Goal: Task Accomplishment & Management: Manage account settings

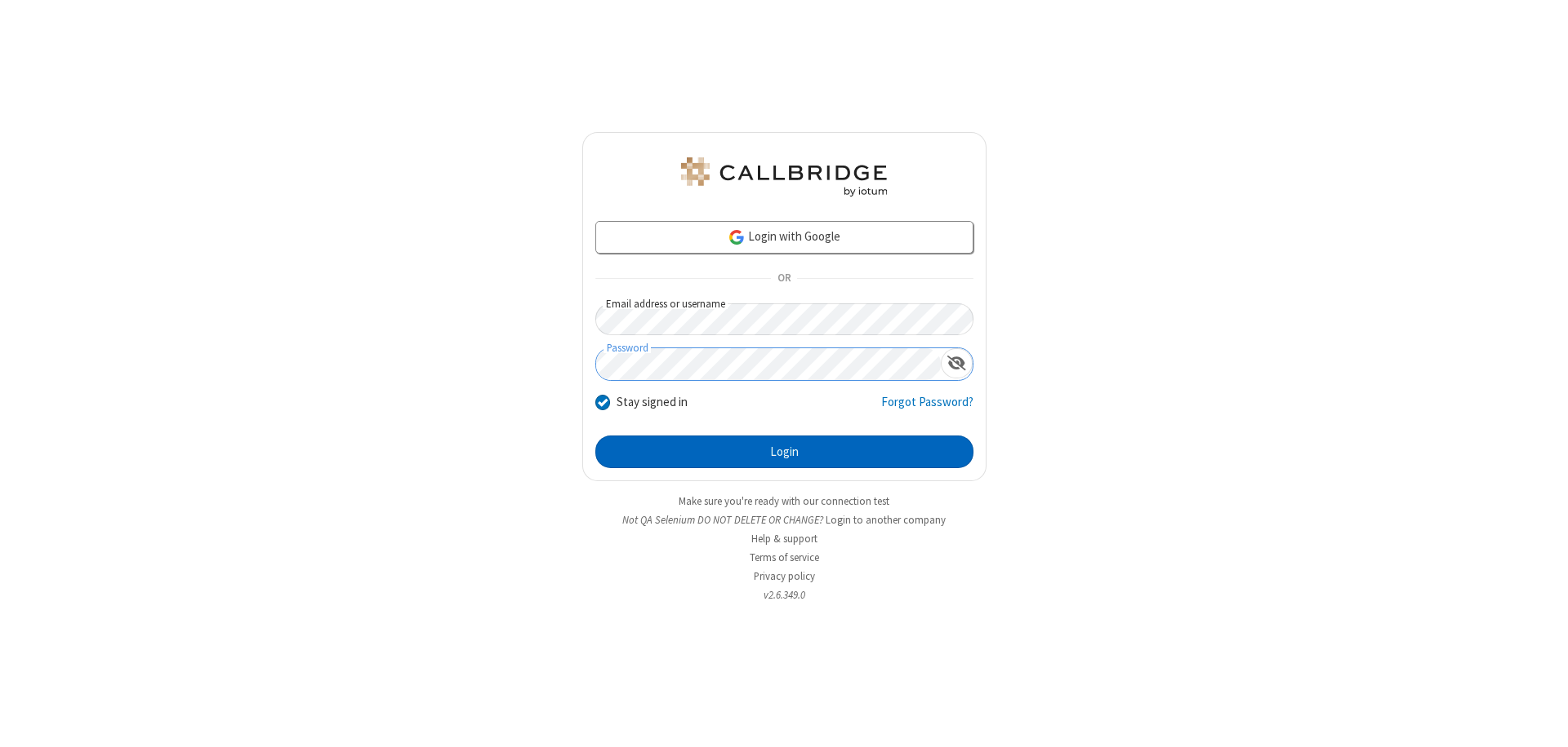
click at [784, 452] on button "Login" at bounding box center [783, 452] width 378 height 33
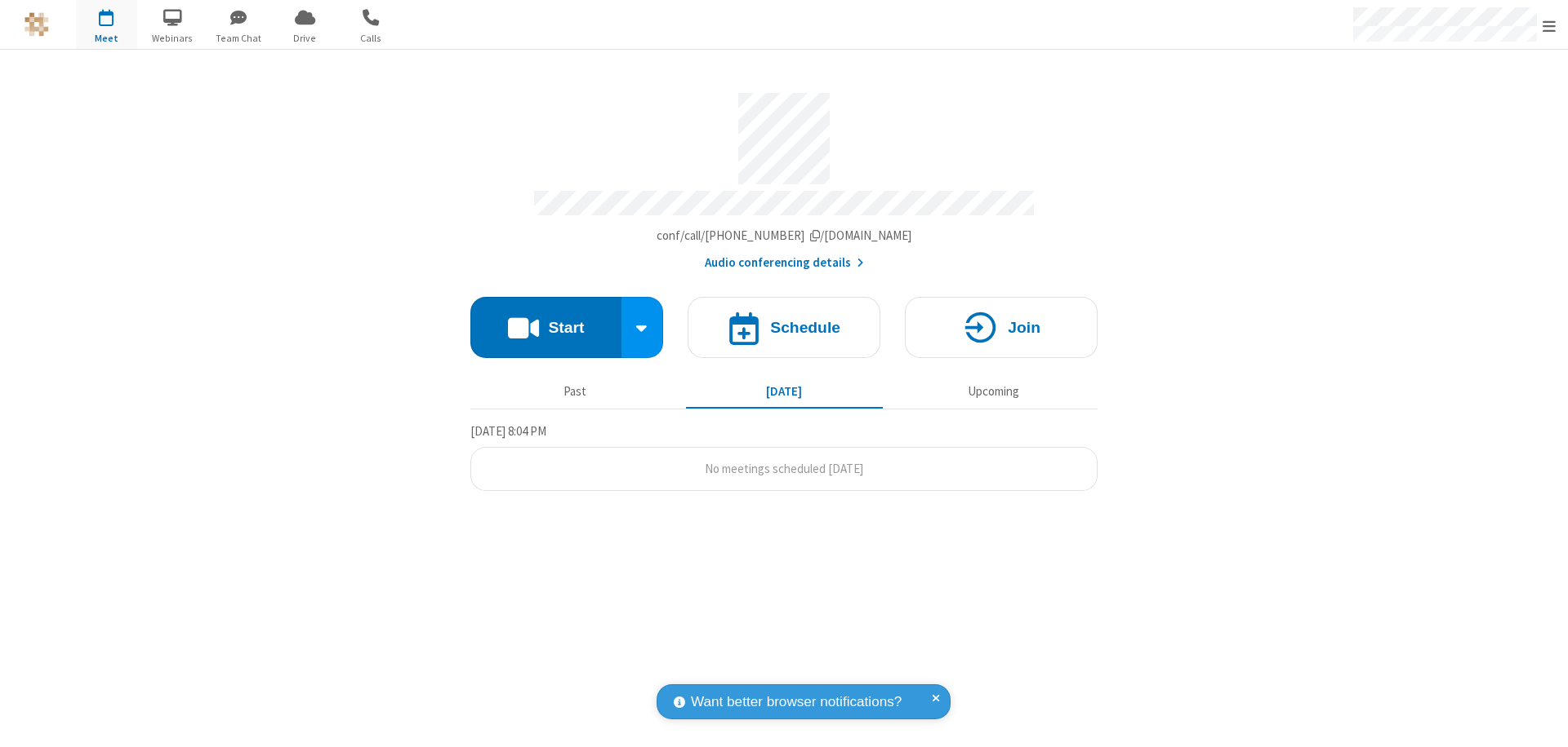
click at [1549, 25] on span "Open menu" at bounding box center [1549, 26] width 13 height 16
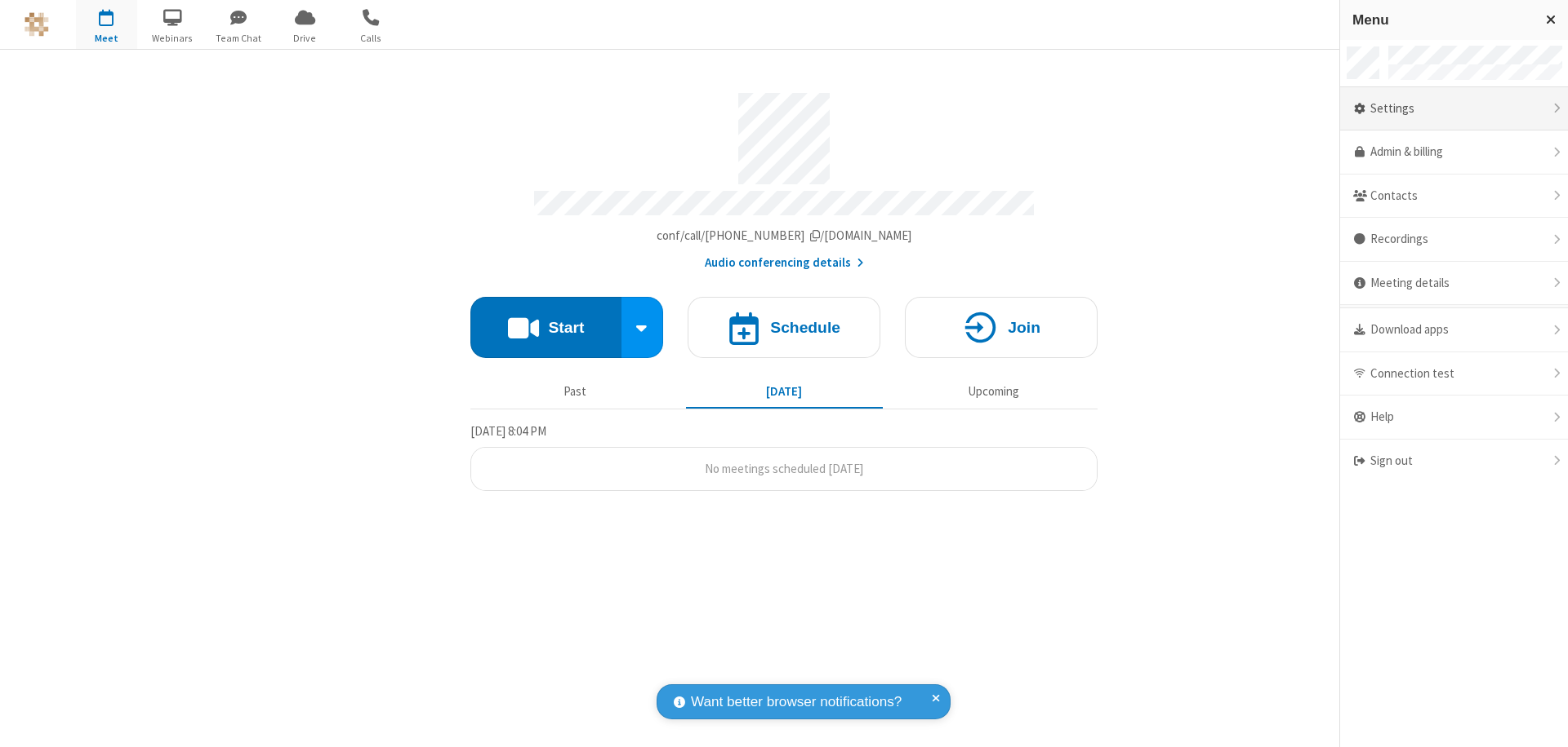
click at [1454, 108] on div "Settings" at bounding box center [1454, 109] width 228 height 44
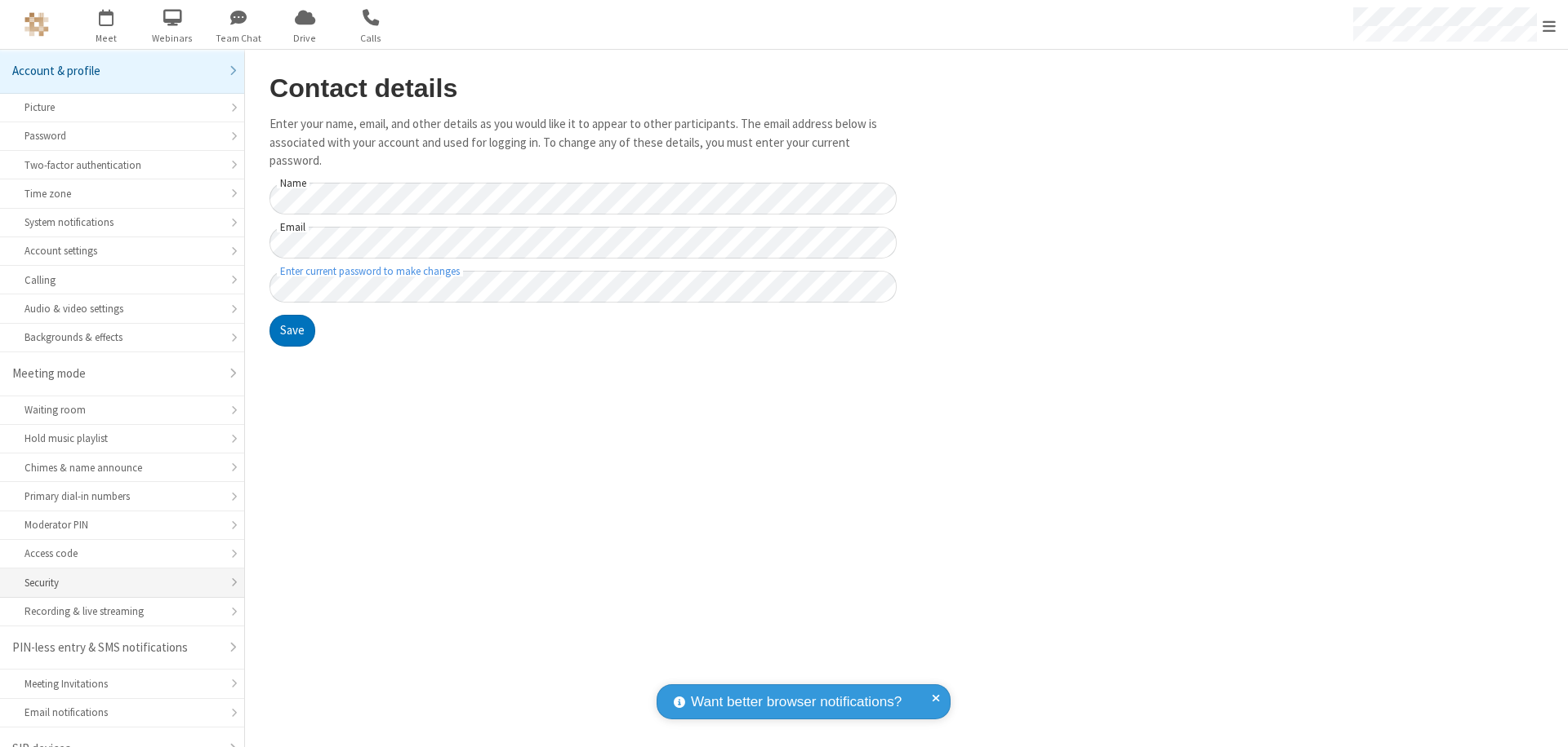
click at [116, 575] on div "Security" at bounding box center [121, 583] width 195 height 15
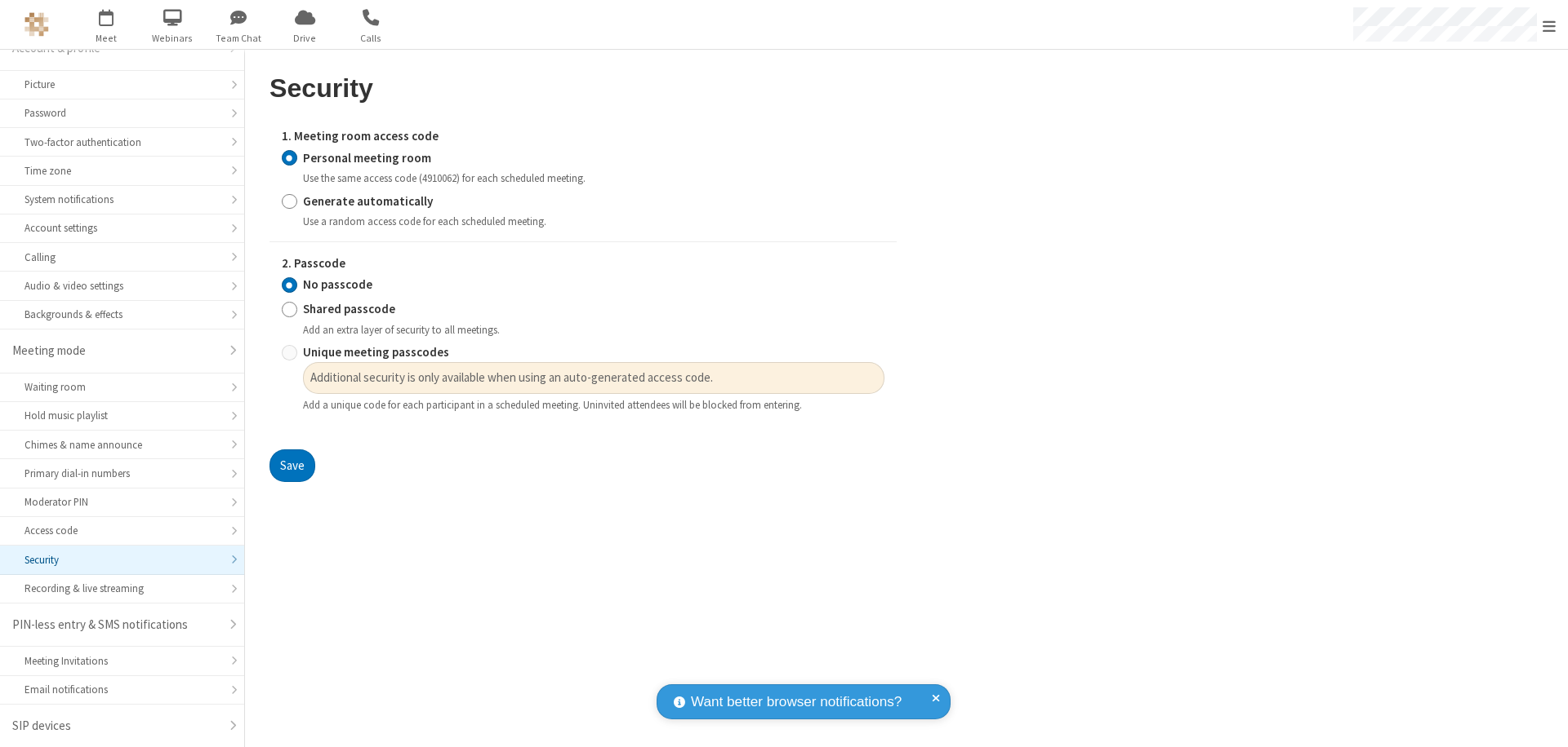
click at [289, 201] on input "Generate automatically" at bounding box center [289, 202] width 15 height 17
radio input "true"
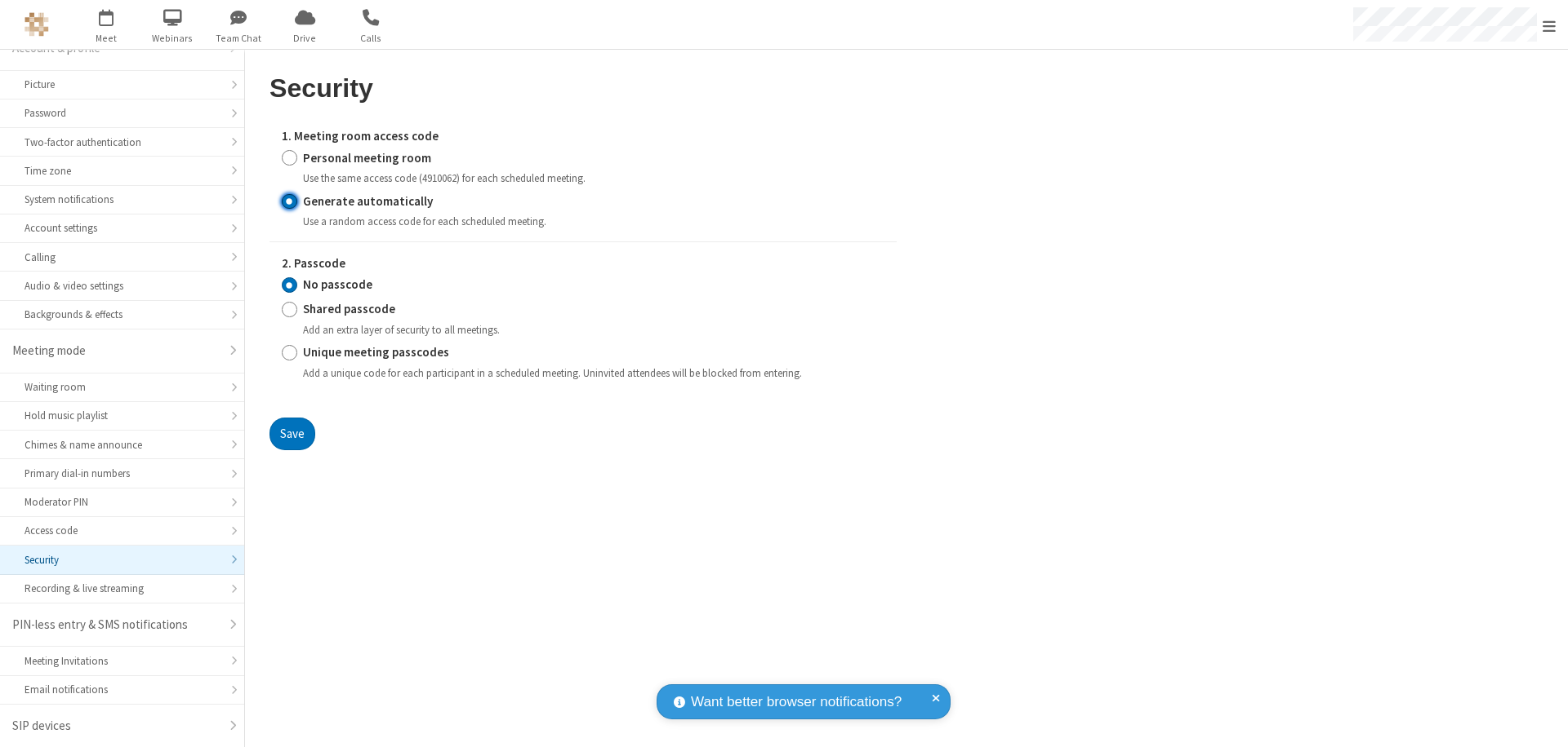
click at [289, 285] on input "No passcode" at bounding box center [289, 285] width 15 height 17
click at [291, 433] on button "Save" at bounding box center [292, 434] width 46 height 33
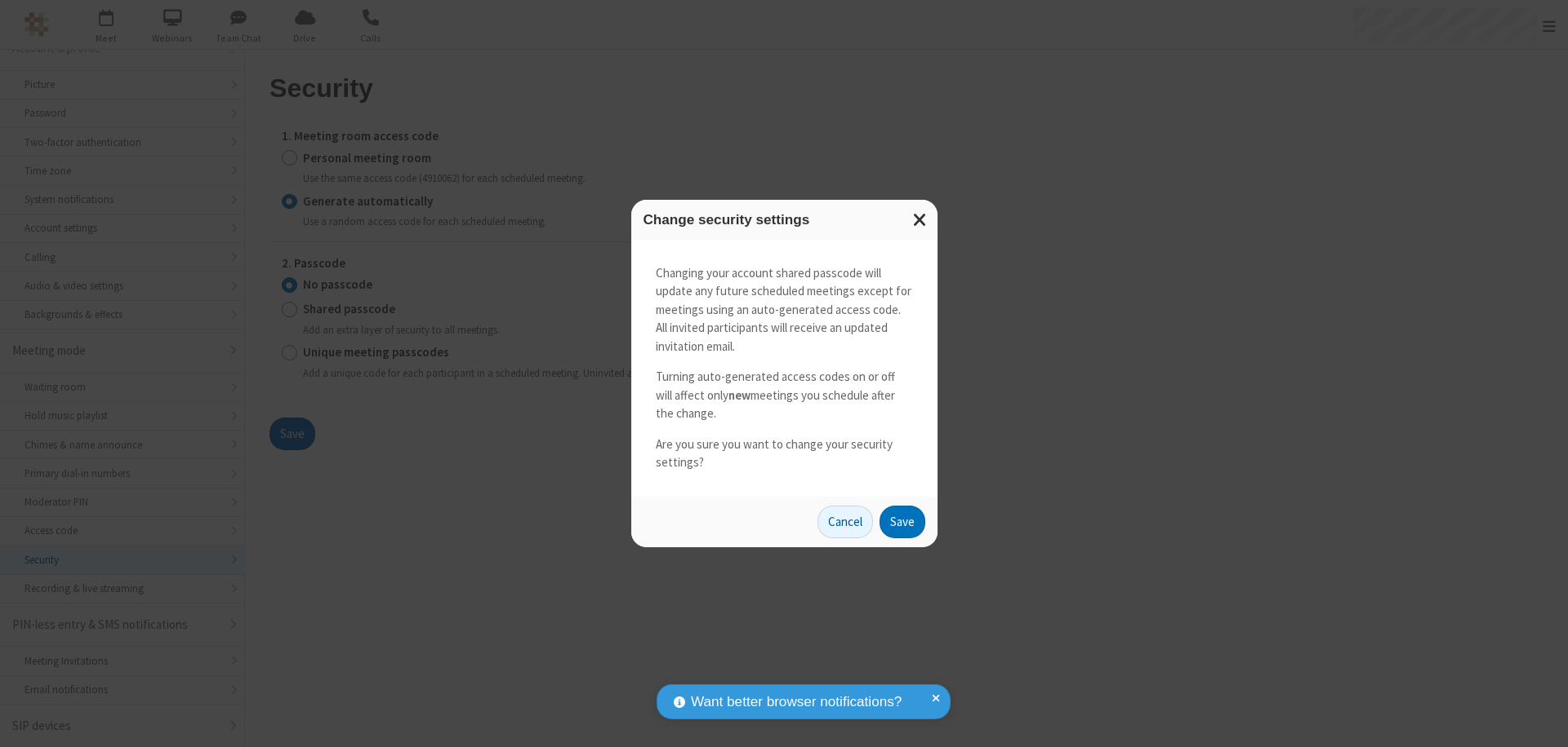
click at [901, 521] on button "Save" at bounding box center [902, 522] width 46 height 33
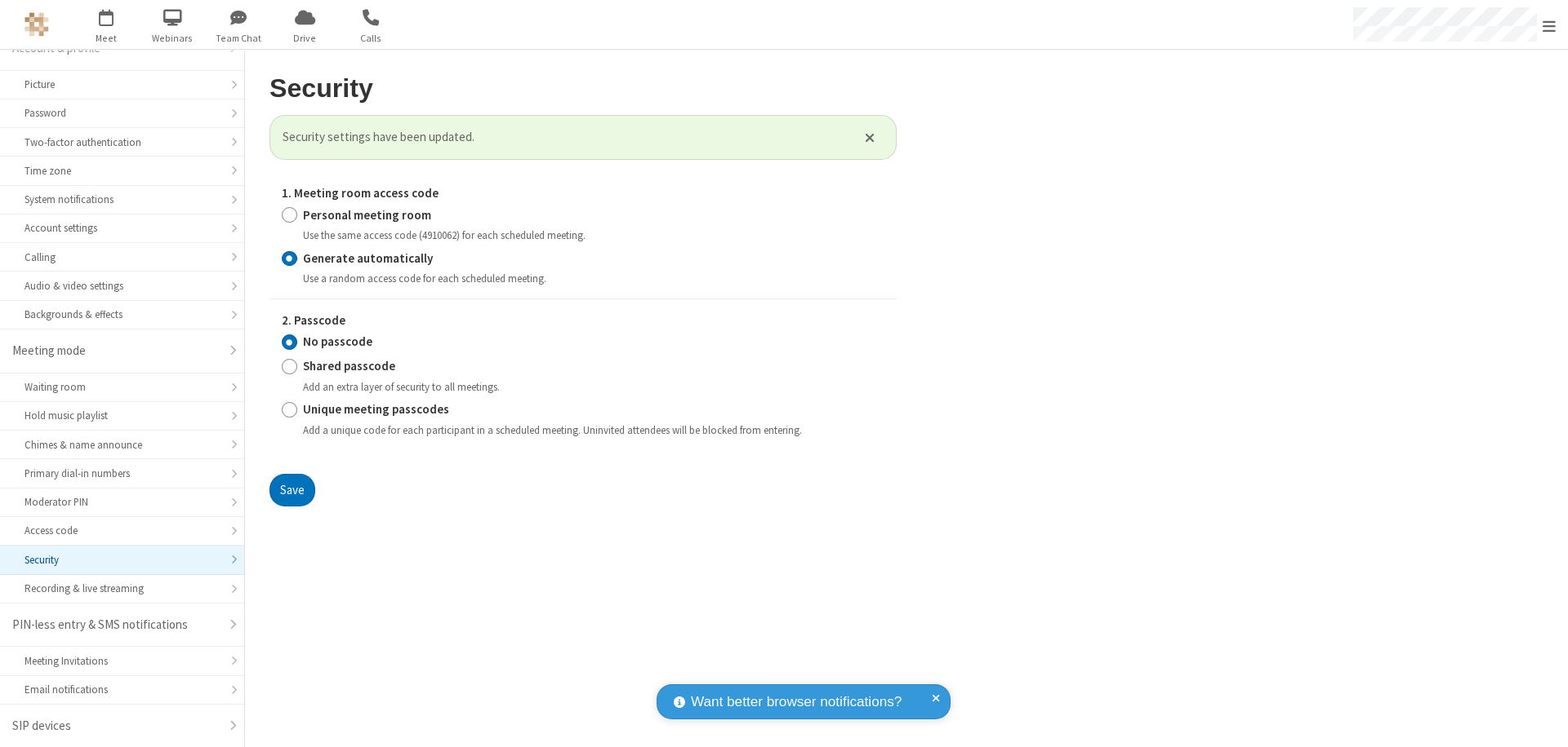
click at [1549, 25] on span "Open menu" at bounding box center [1549, 26] width 13 height 16
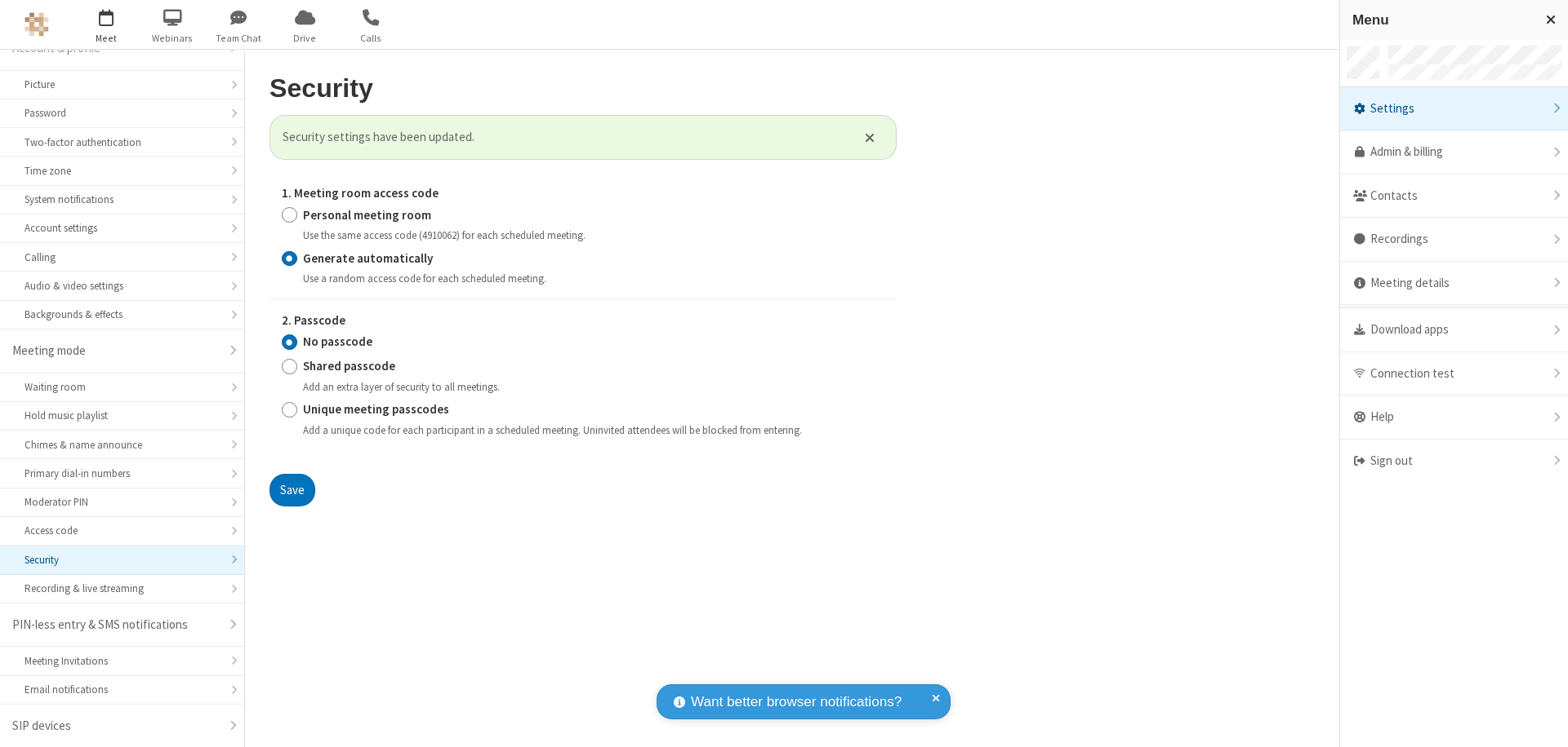
click at [106, 24] on span "button" at bounding box center [107, 16] width 61 height 28
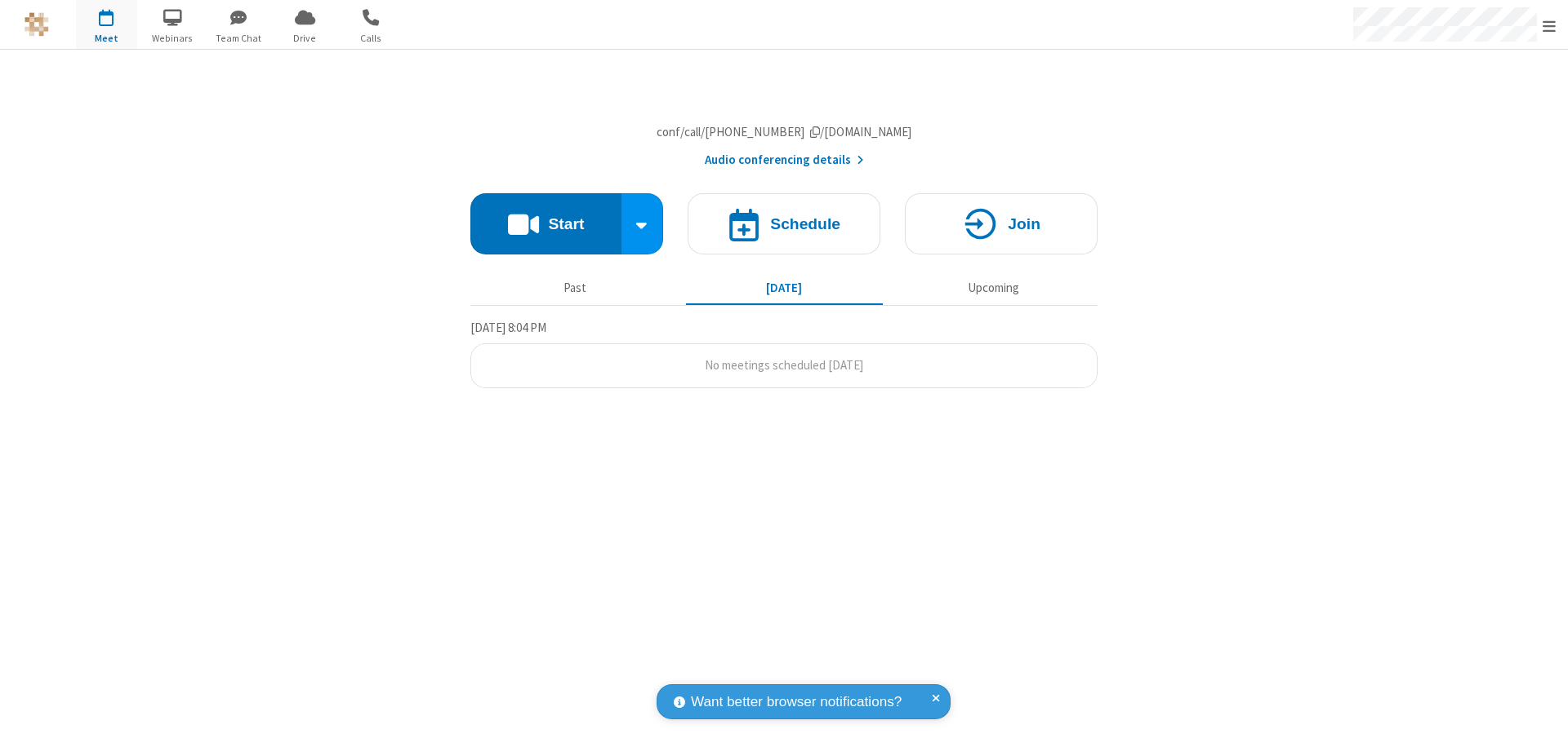
click at [784, 231] on h4 "Schedule" at bounding box center [804, 224] width 70 height 15
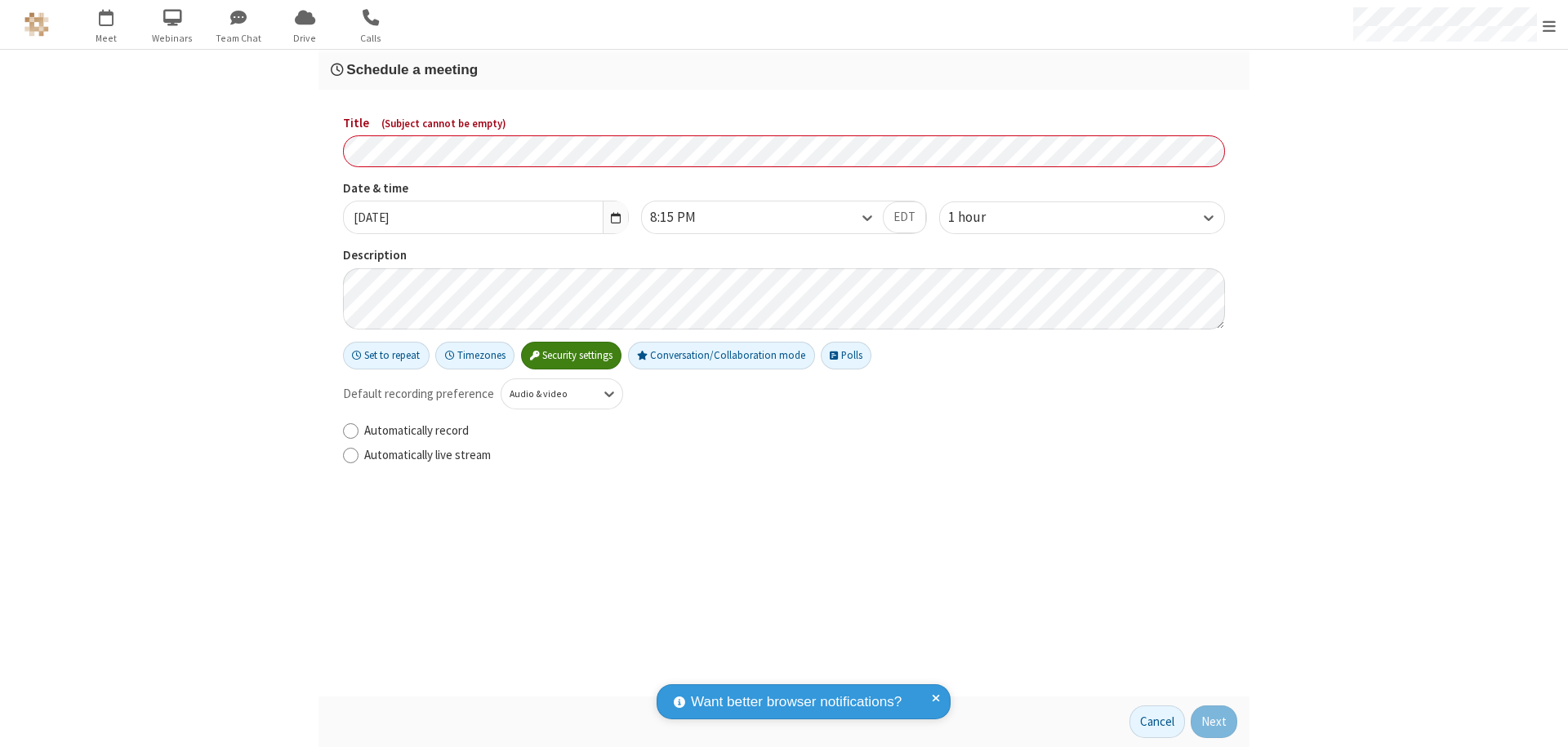
click at [784, 69] on h3 "Schedule a meeting" at bounding box center [783, 70] width 906 height 15
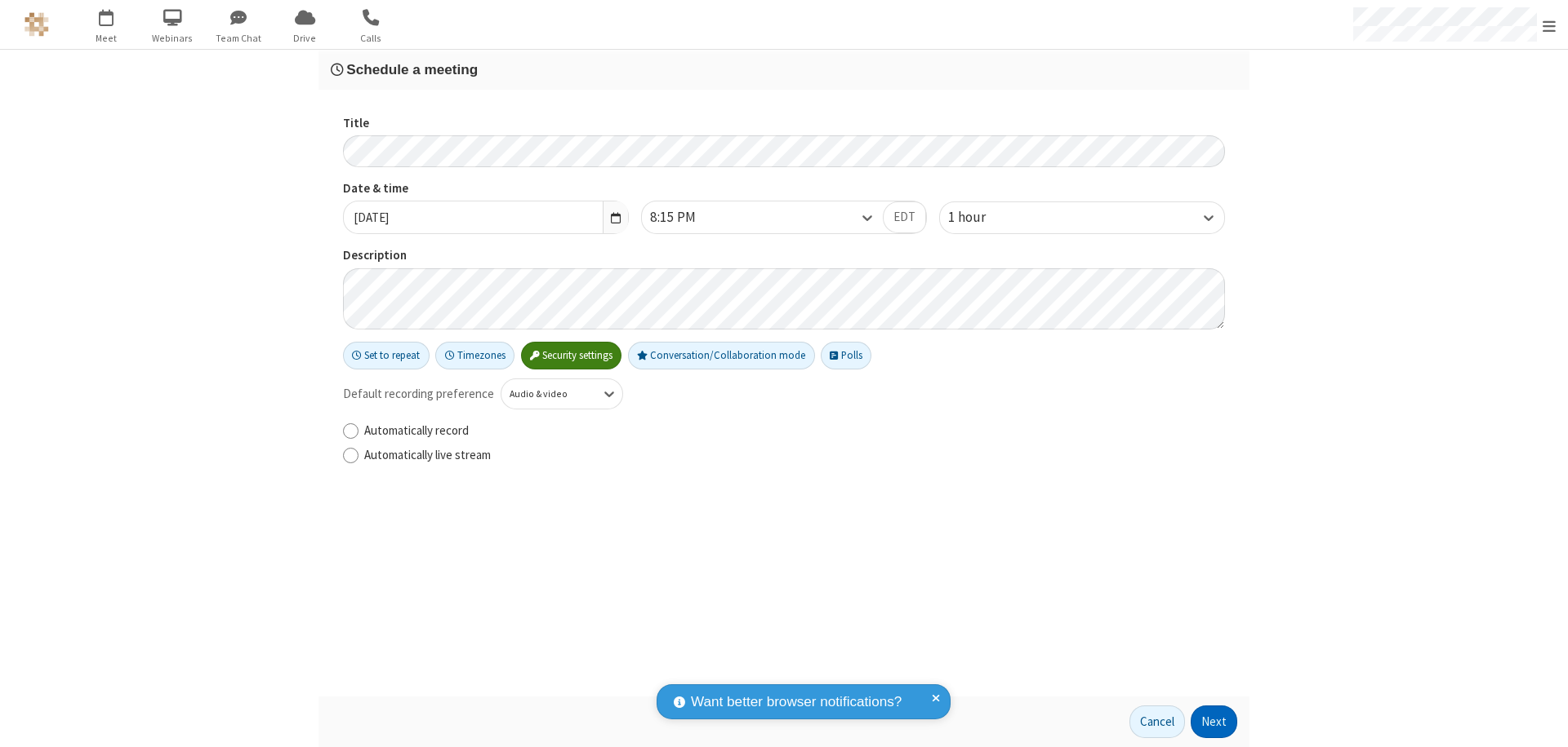
click at [1214, 722] on button "Next" at bounding box center [1213, 722] width 46 height 33
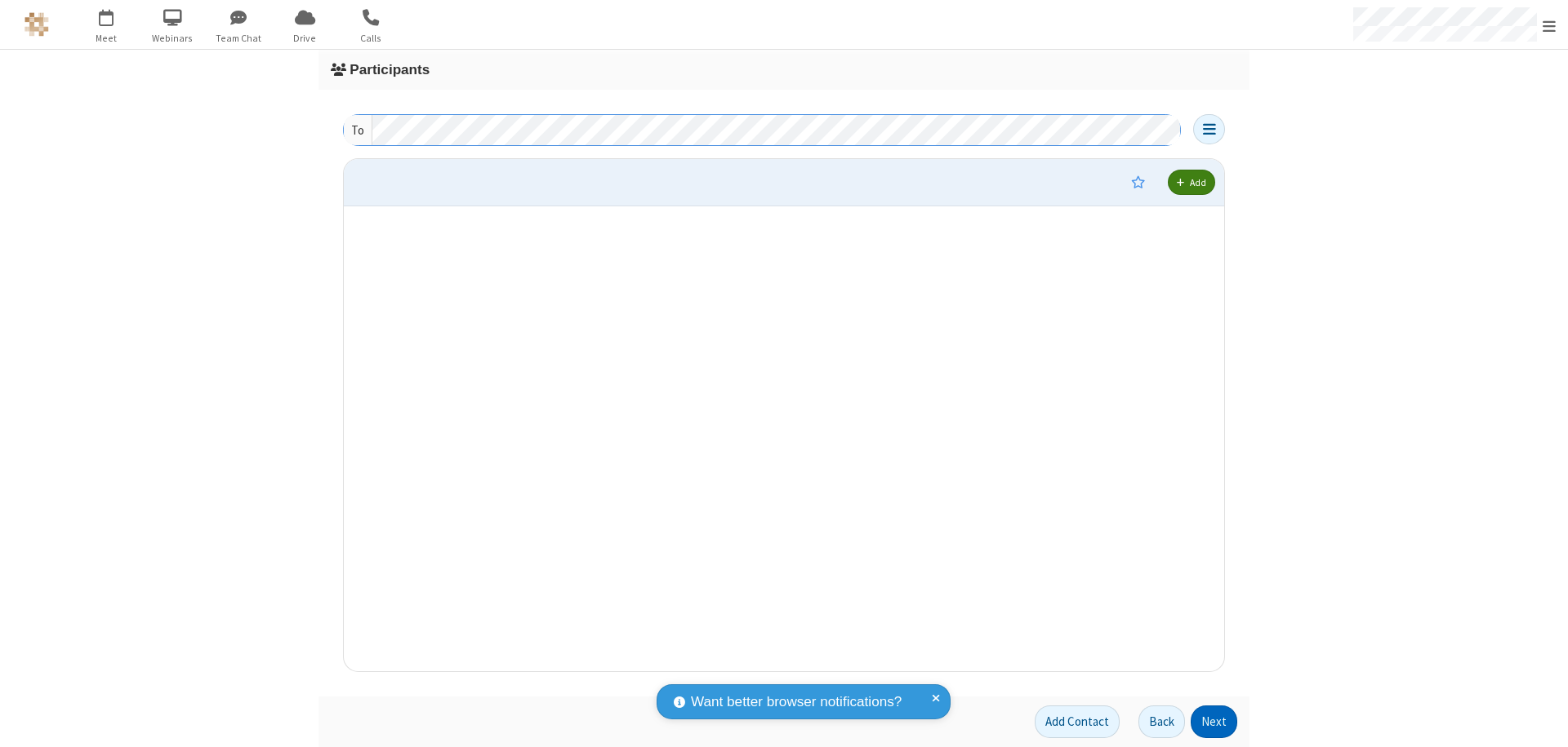
click at [1214, 722] on button "Next" at bounding box center [1213, 722] width 46 height 33
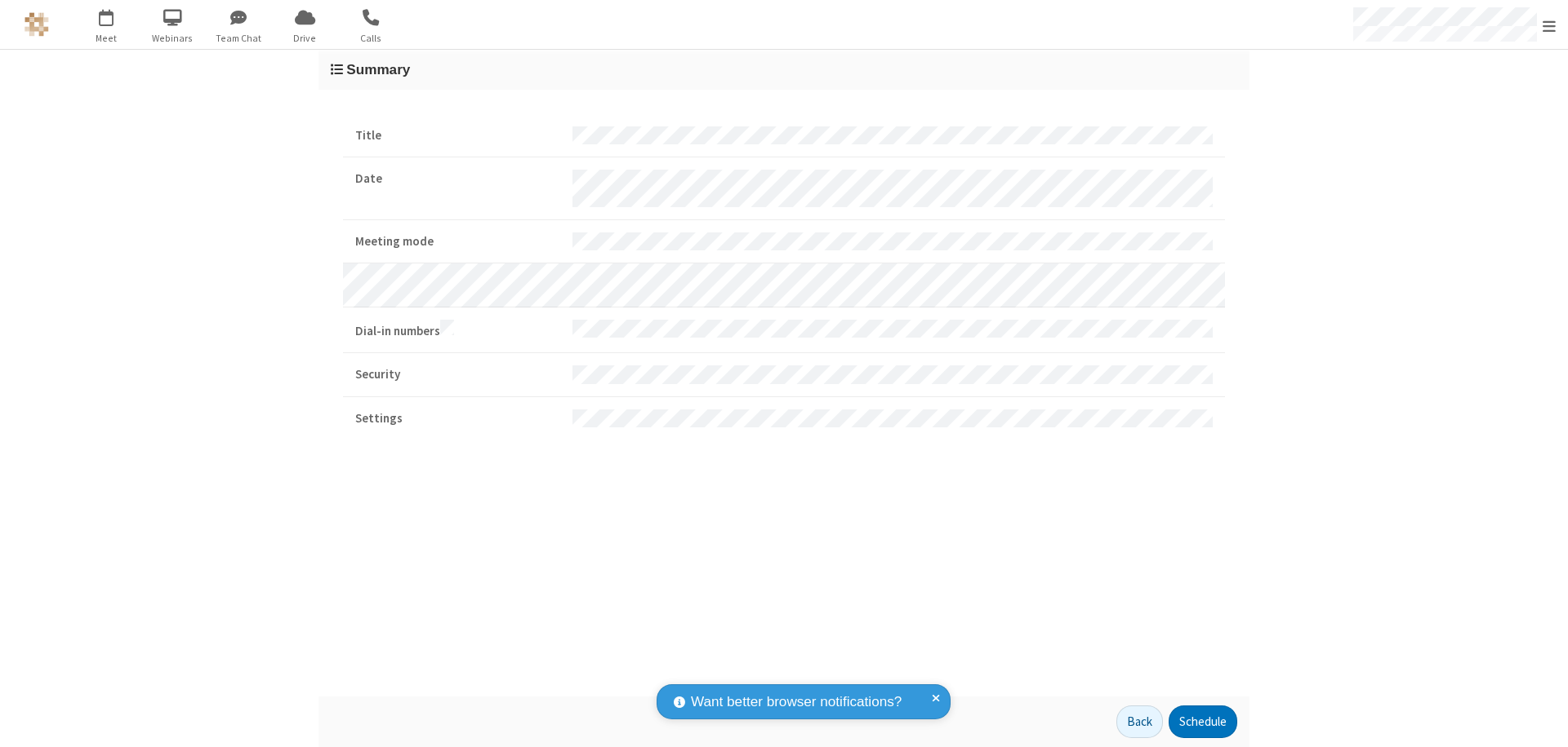
click at [1202, 722] on button "Schedule" at bounding box center [1202, 722] width 68 height 33
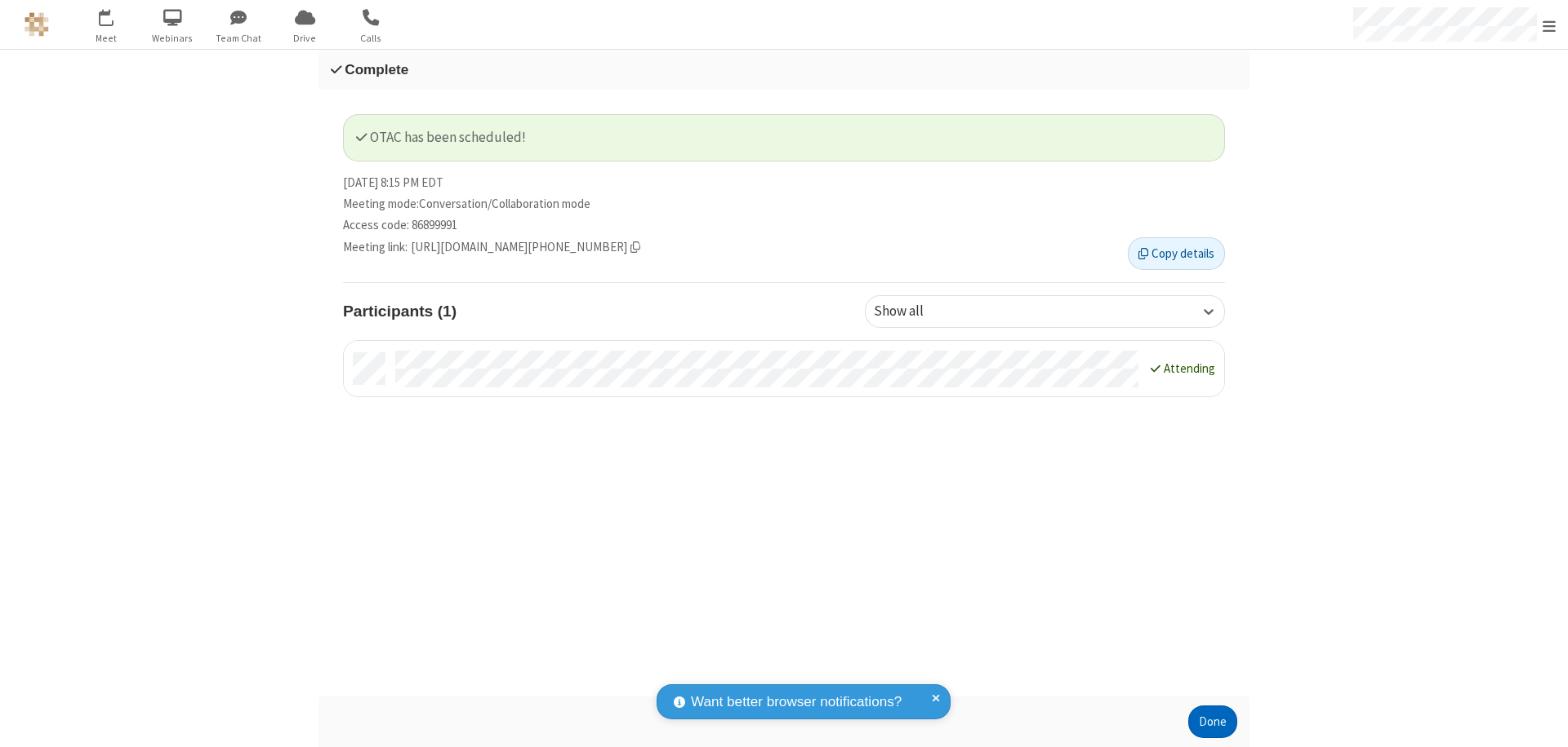
click at [1213, 722] on button "Done" at bounding box center [1212, 722] width 49 height 33
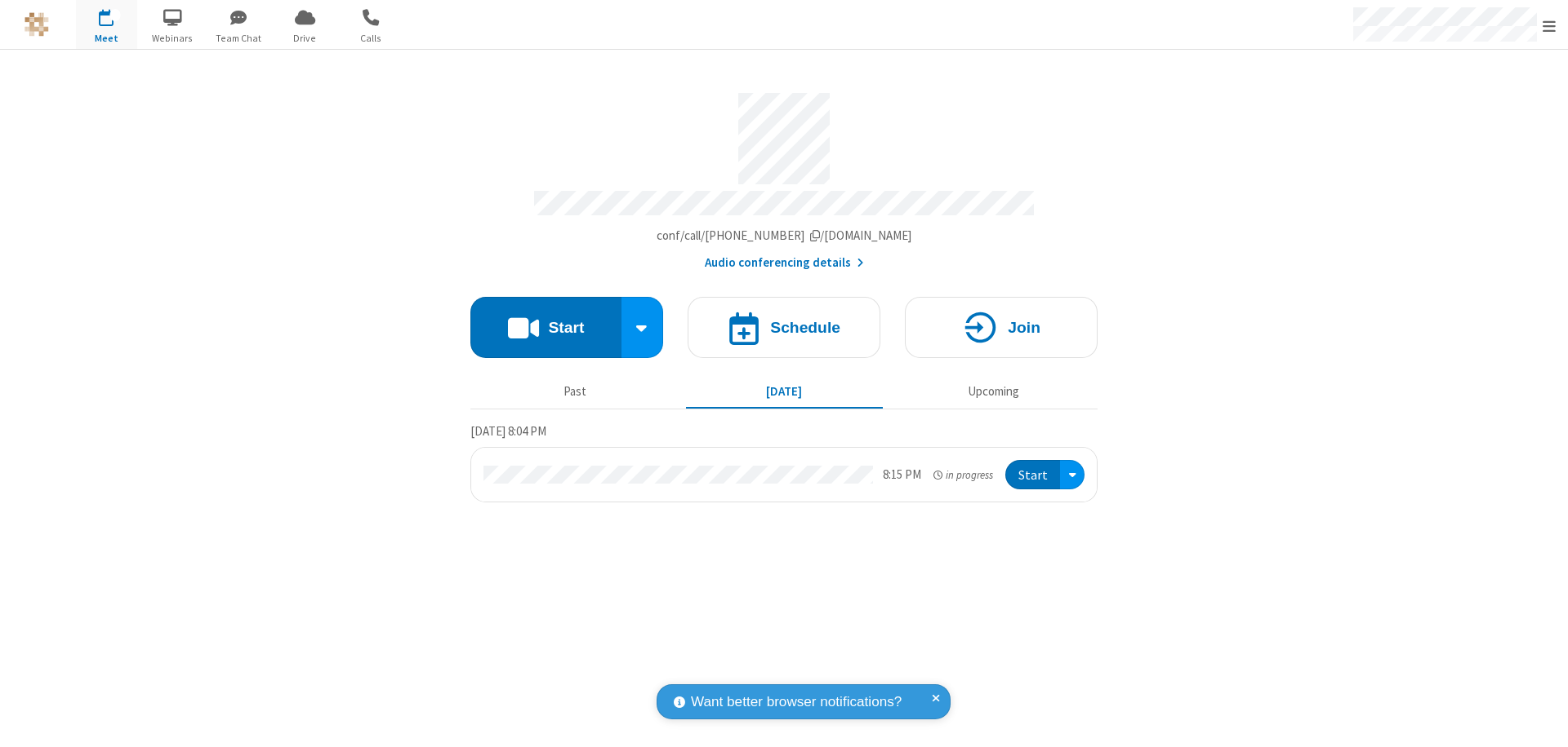
click at [1034, 468] on button "Start" at bounding box center [1032, 474] width 55 height 30
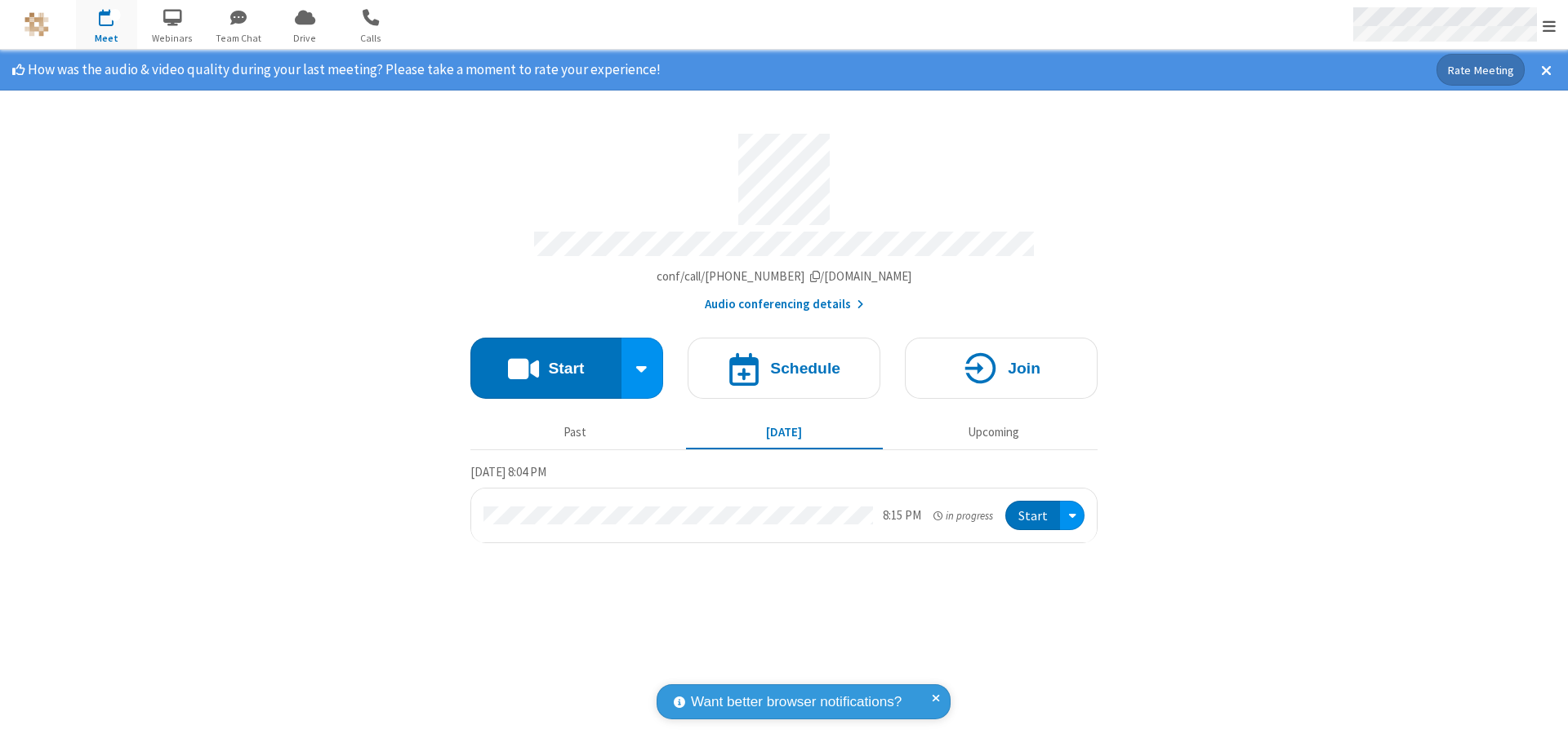
click at [1549, 25] on span "Open menu" at bounding box center [1549, 26] width 13 height 16
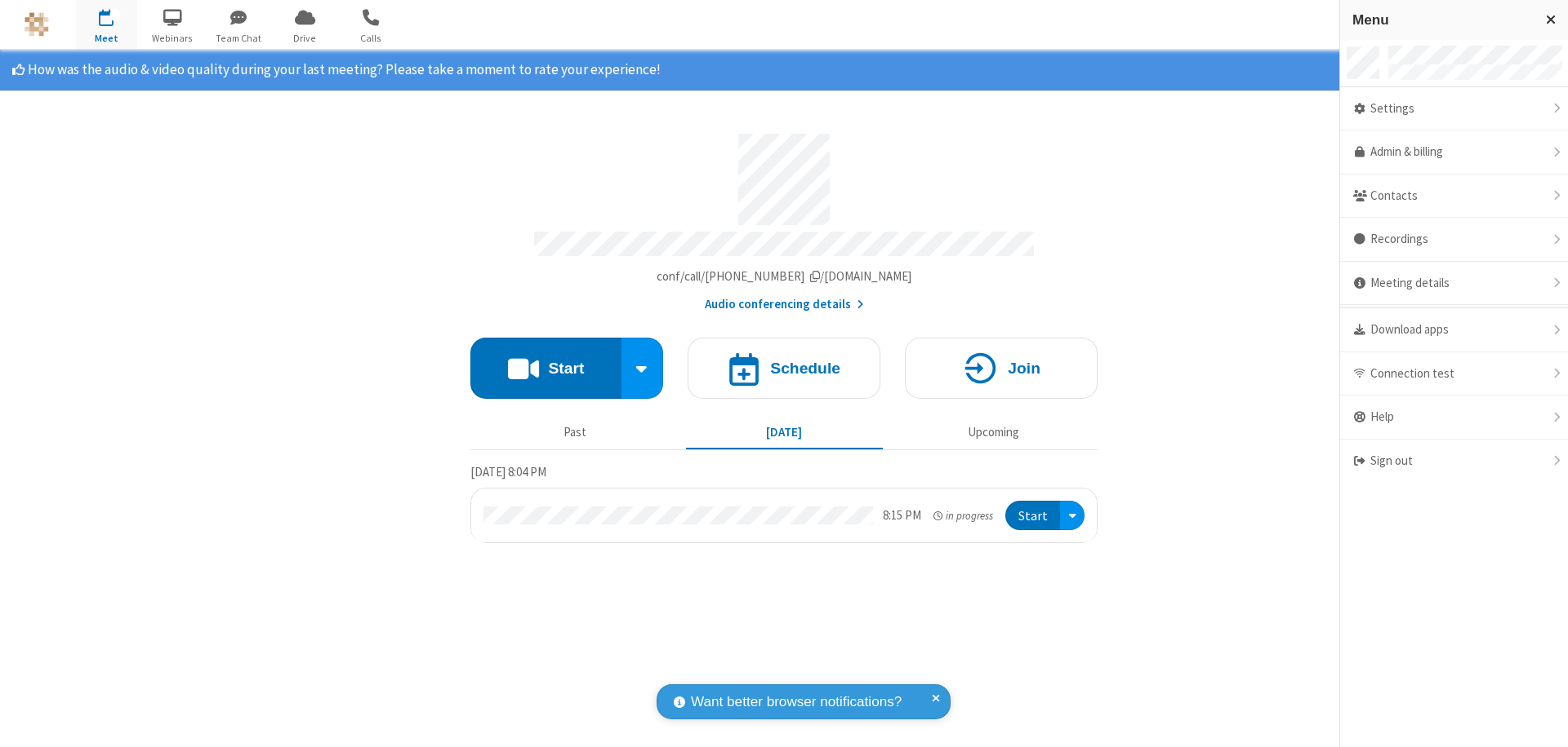
click at [1454, 108] on div "Settings" at bounding box center [1454, 109] width 228 height 44
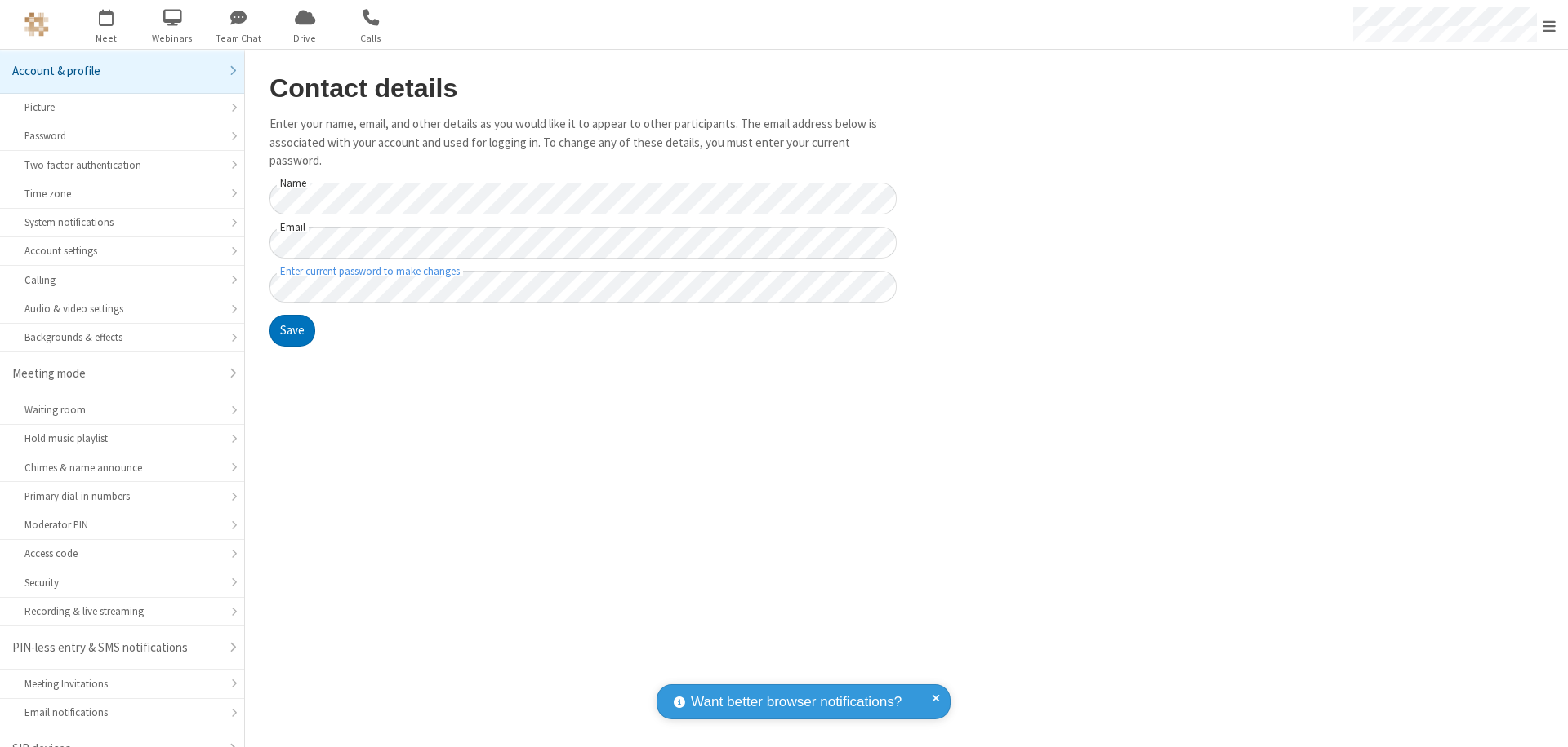
scroll to position [23, 0]
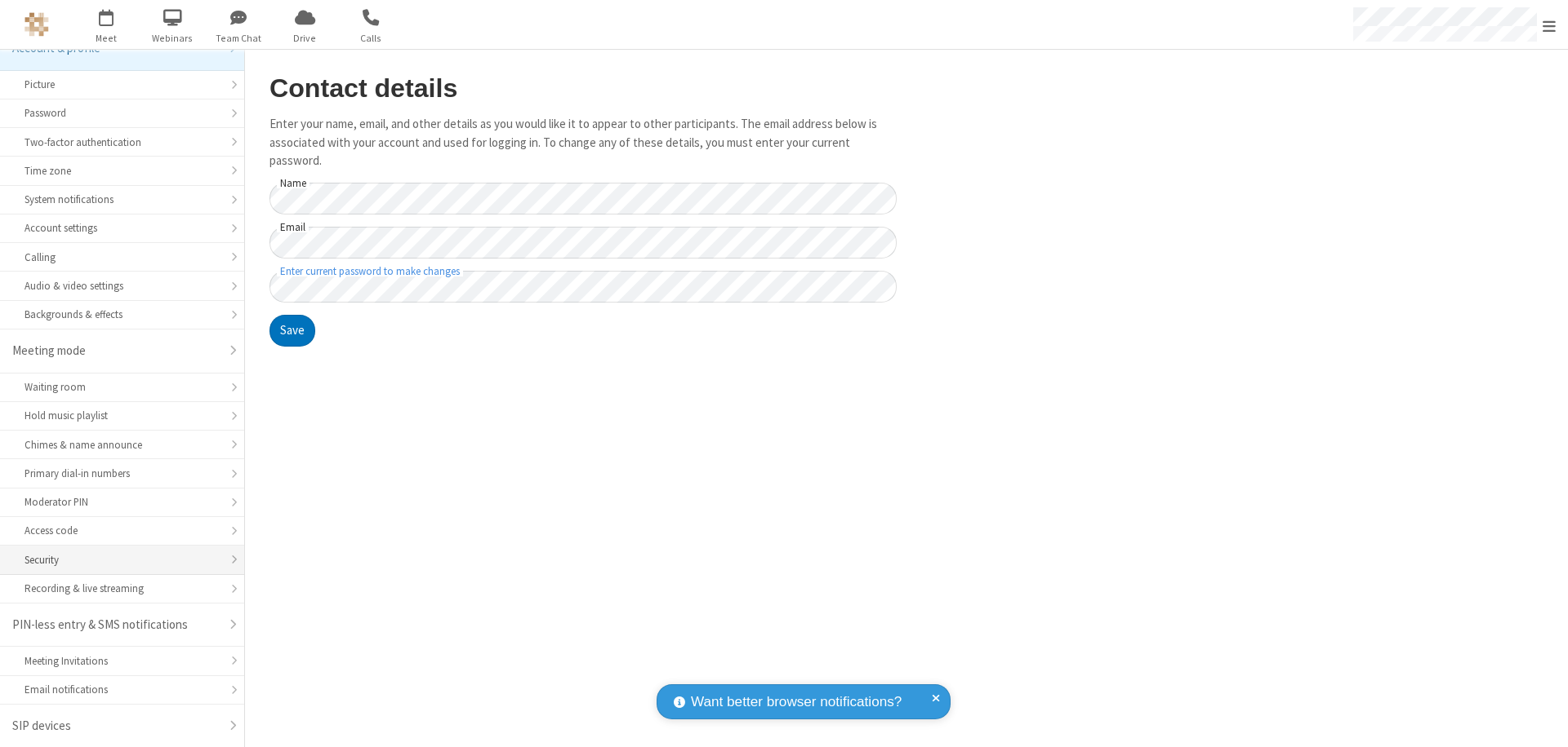
click at [116, 560] on div "Security" at bounding box center [121, 560] width 195 height 15
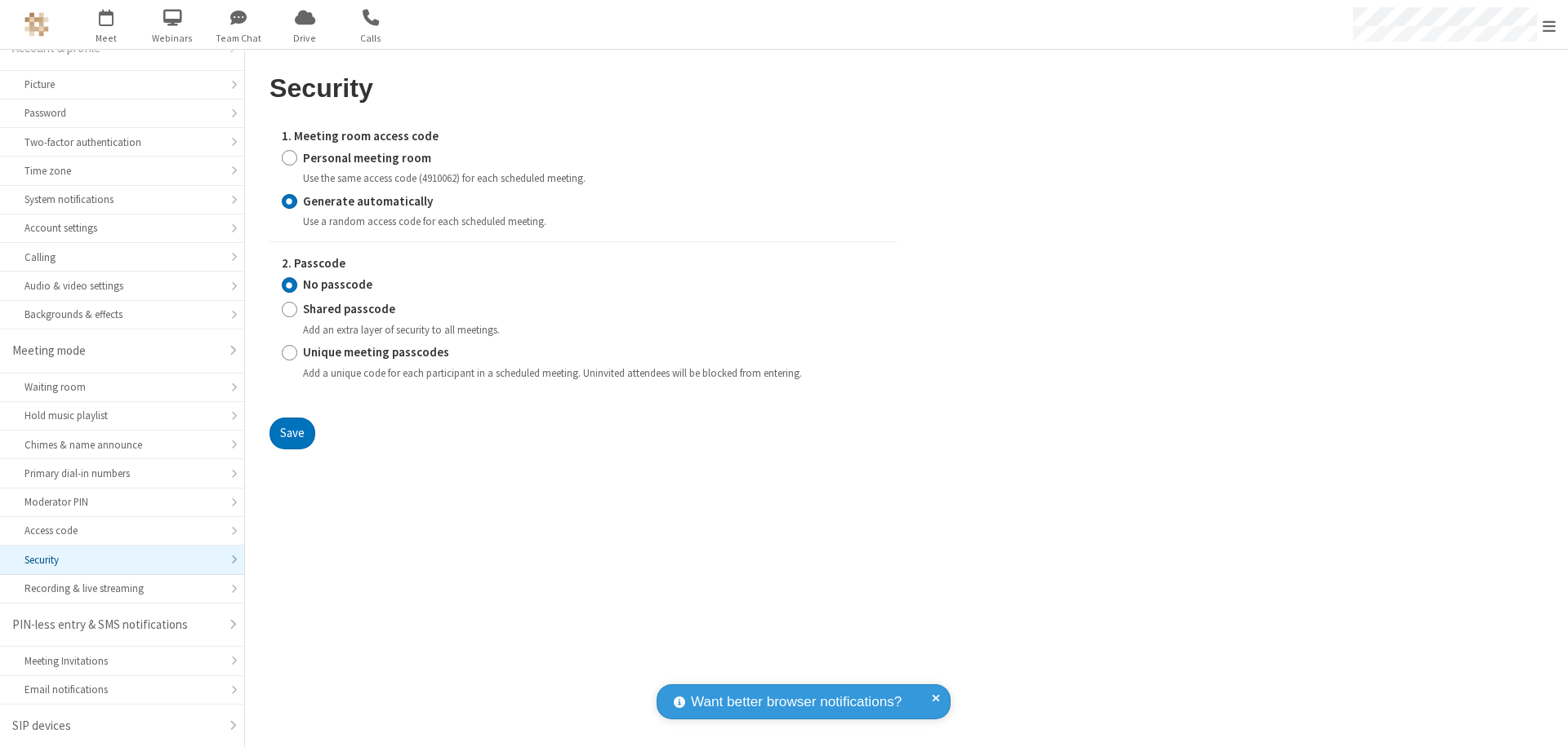
click at [289, 157] on input "Personal meeting room" at bounding box center [289, 158] width 15 height 17
radio input "true"
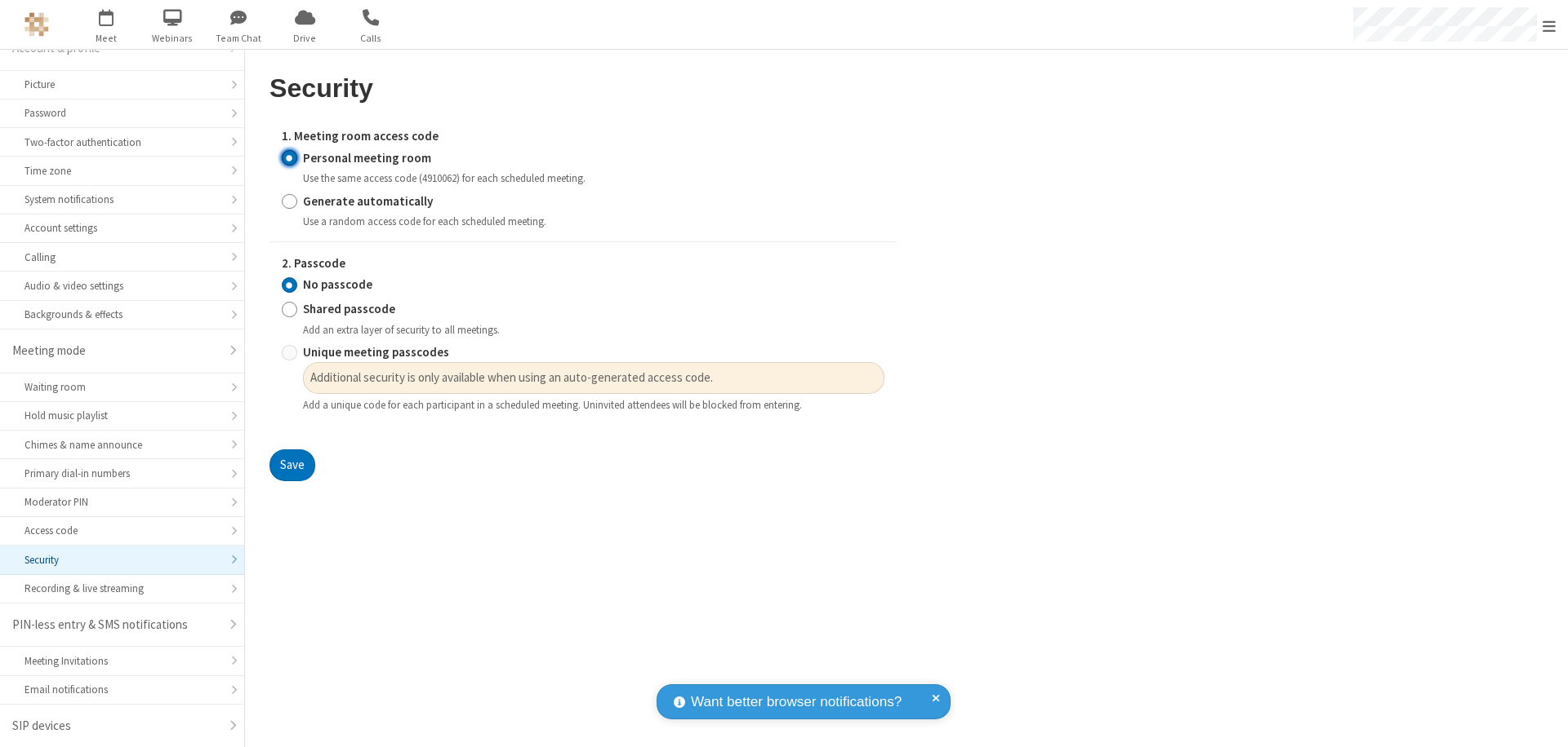
click at [289, 285] on input "No passcode" at bounding box center [289, 285] width 15 height 17
click at [291, 466] on button "Save" at bounding box center [292, 466] width 46 height 33
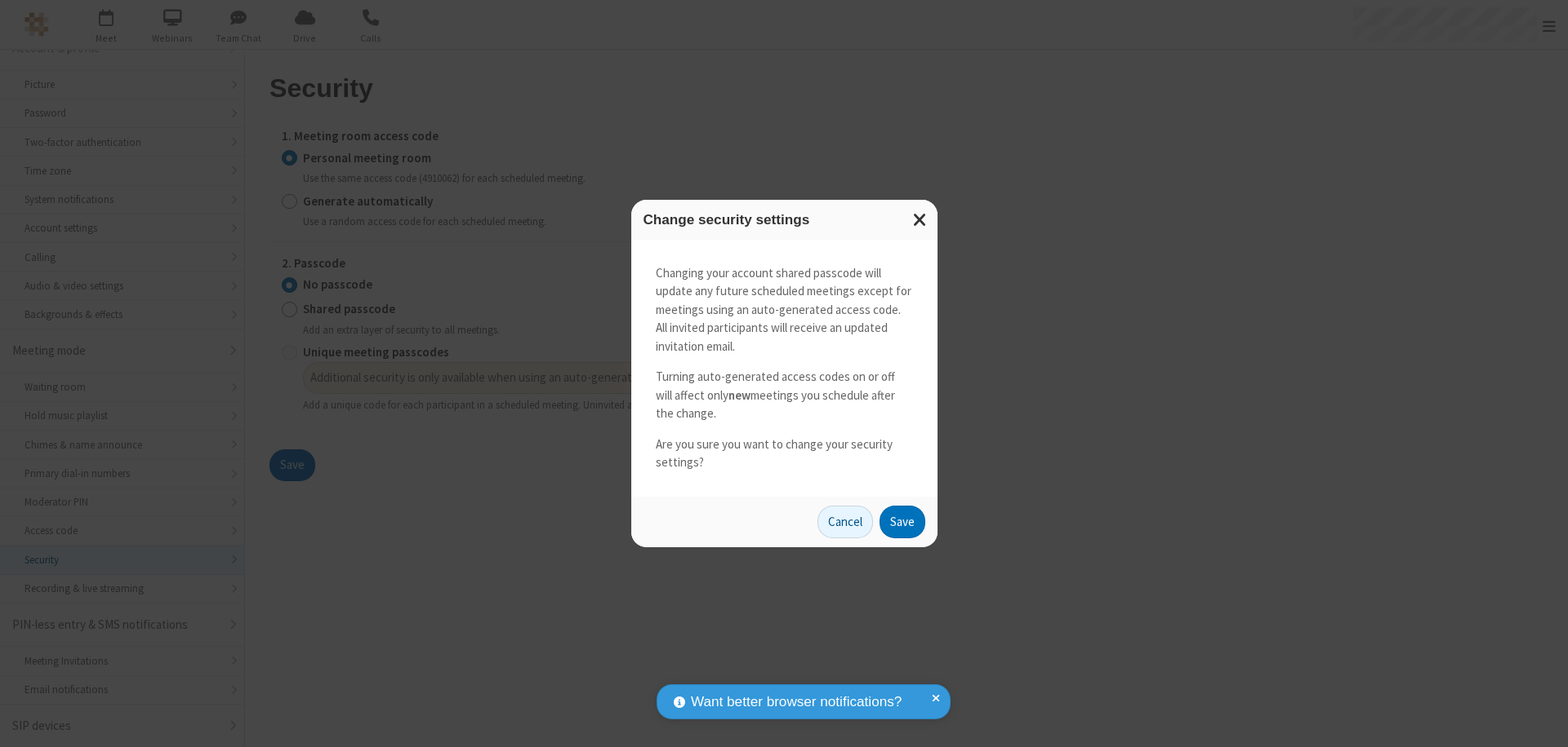
click at [901, 521] on button "Save" at bounding box center [902, 522] width 46 height 33
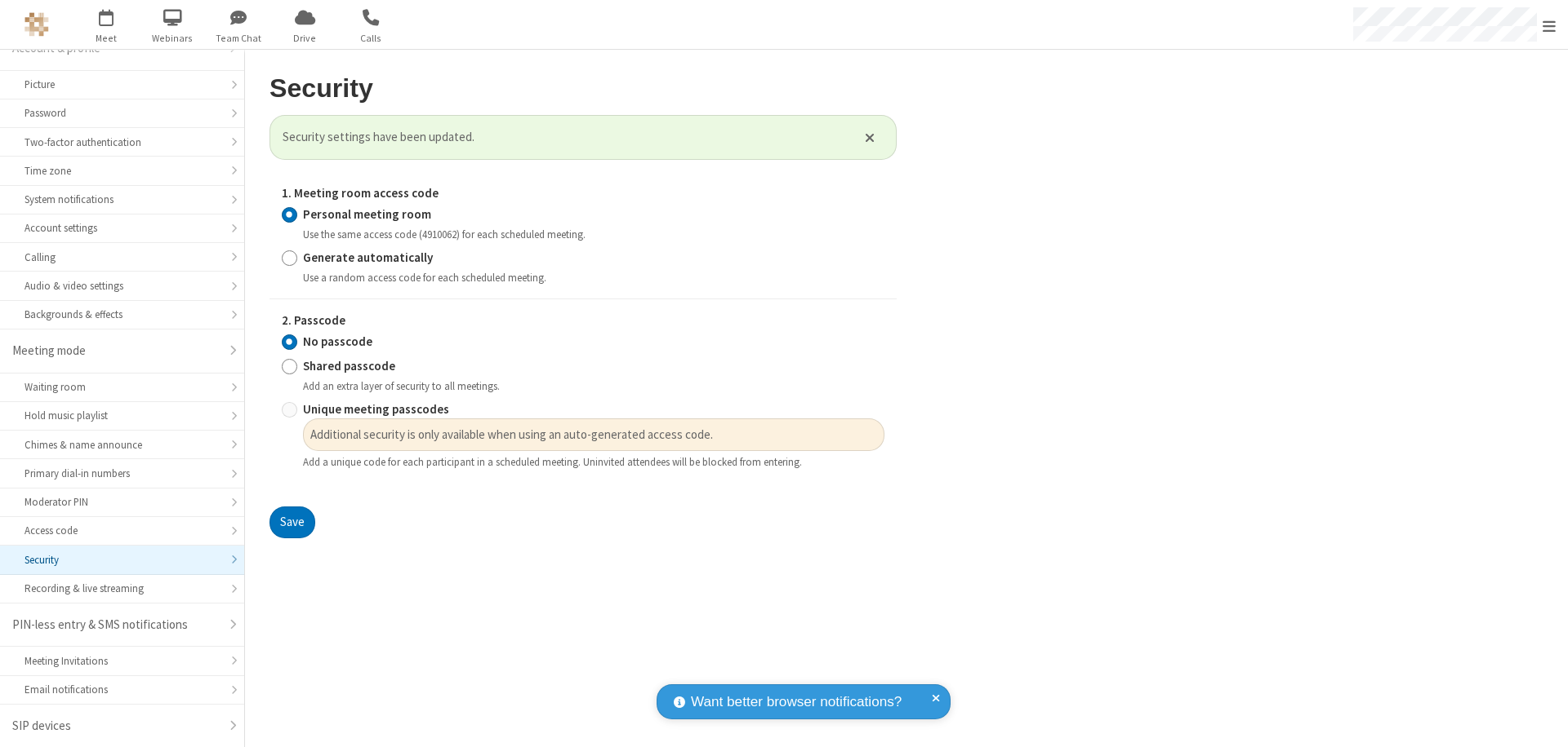
click at [1549, 24] on span "Open menu" at bounding box center [1549, 26] width 13 height 16
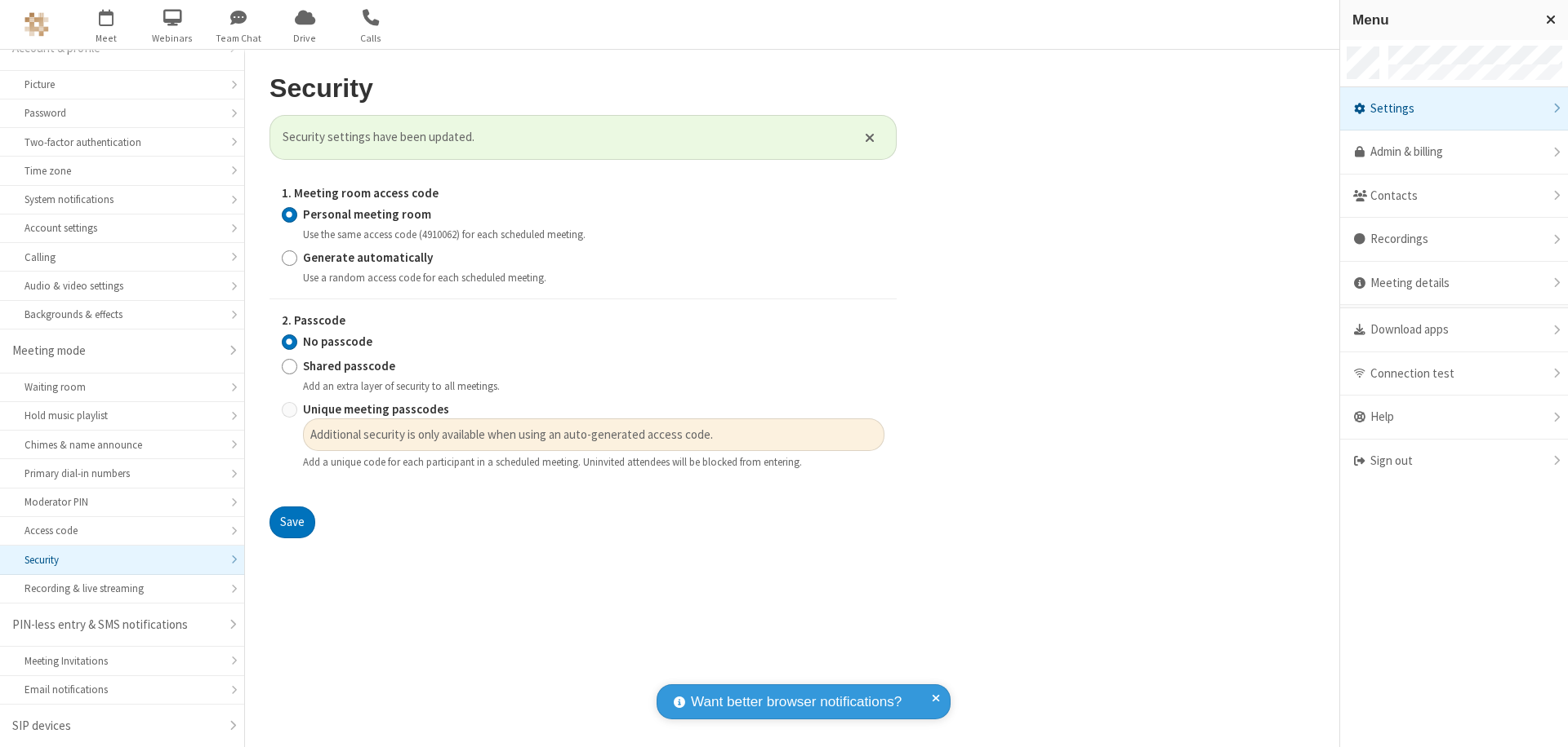
click at [1454, 461] on div "Sign out" at bounding box center [1454, 461] width 228 height 43
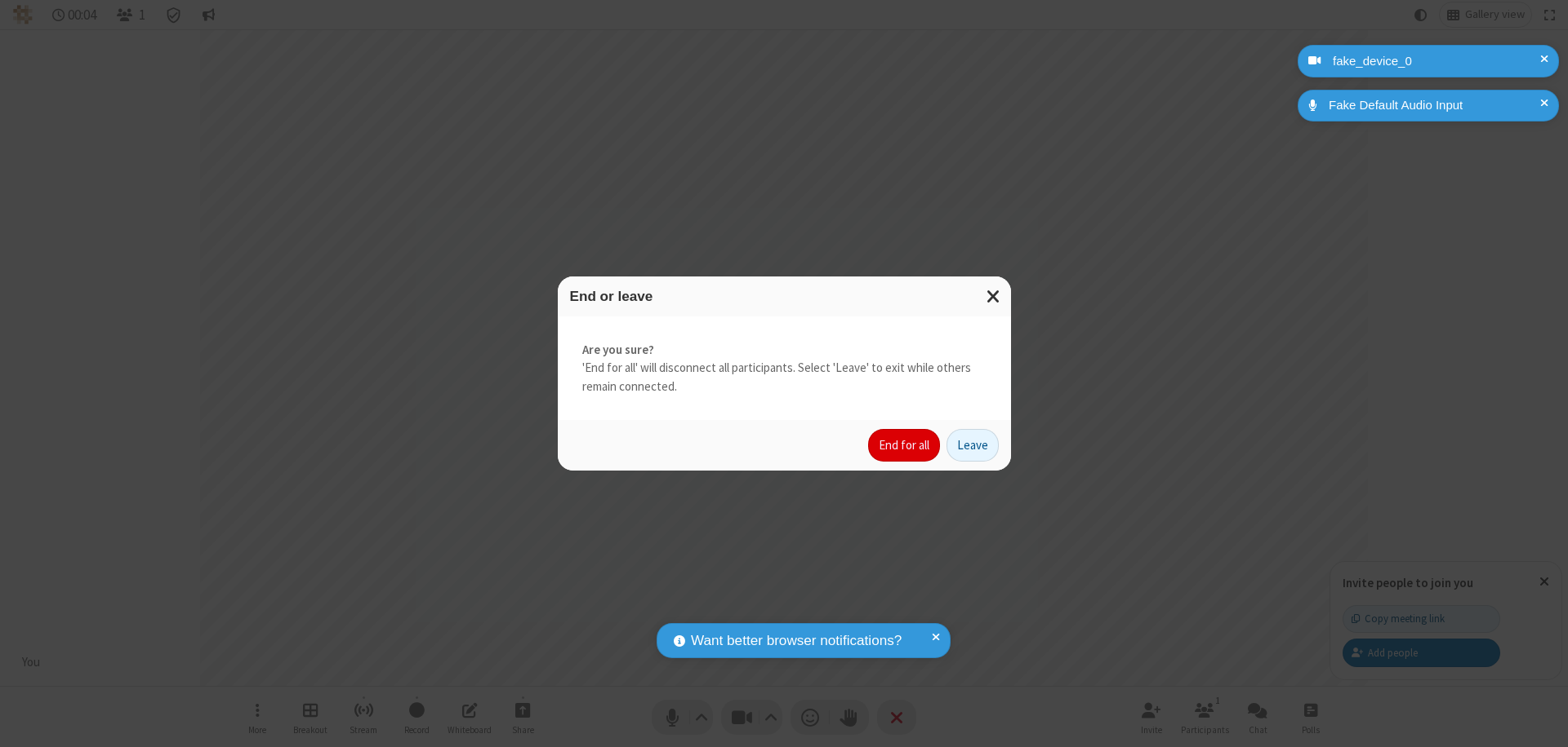
click at [905, 446] on button "End for all" at bounding box center [903, 446] width 72 height 33
